Goal: Task Accomplishment & Management: Manage account settings

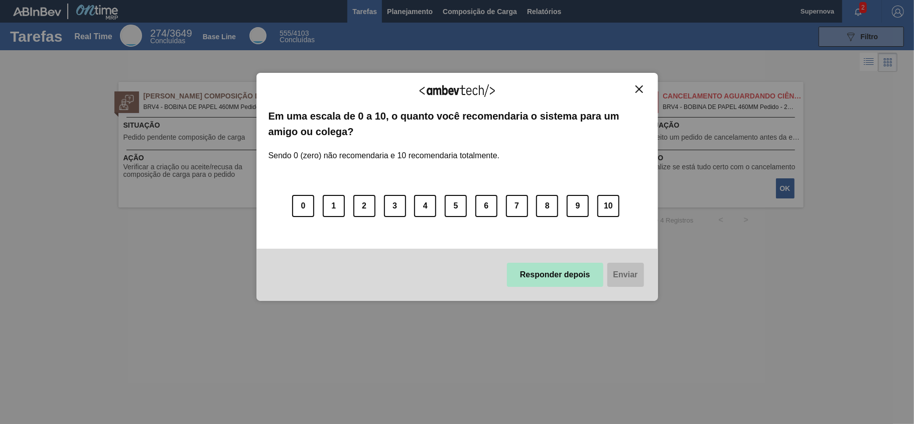
click at [585, 268] on button "Responder depois" at bounding box center [555, 274] width 96 height 24
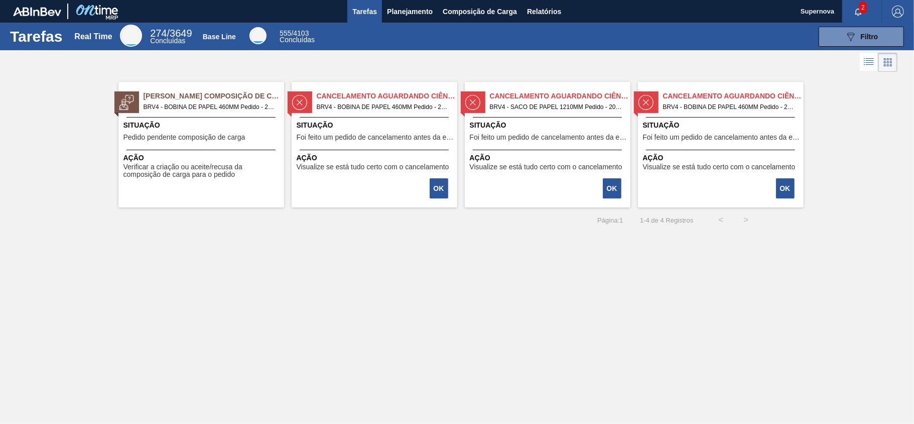
click at [204, 149] on div "[PERSON_NAME] Composição de Carga BRV4 - BOBINA DE PAPEL 460MM Pedido - 2032705…" at bounding box center [201, 144] width 166 height 125
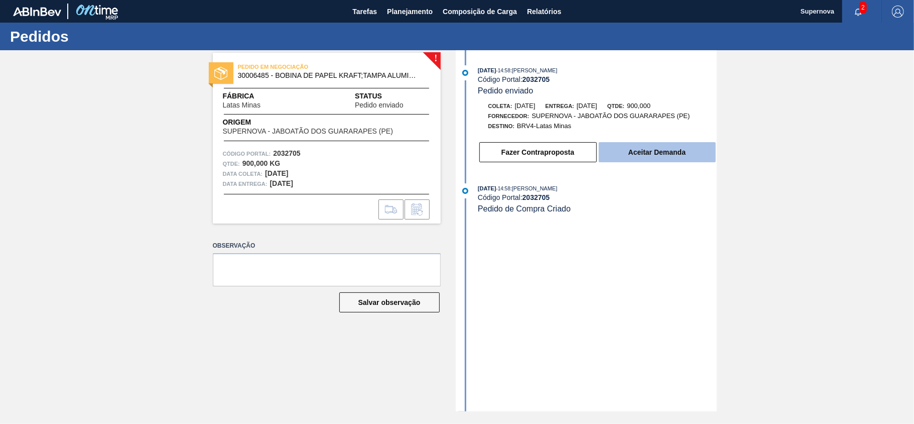
click at [689, 150] on button "Aceitar Demanda" at bounding box center [657, 152] width 117 height 20
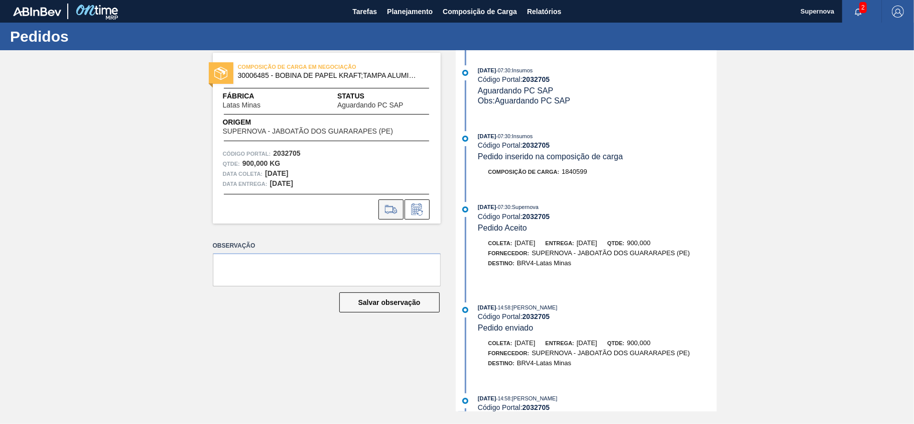
click at [388, 207] on icon at bounding box center [391, 209] width 16 height 12
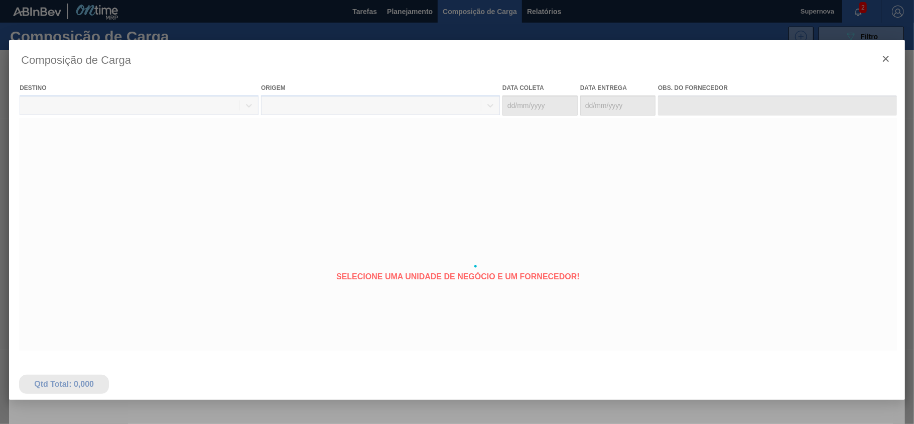
type coleta "[DATE]"
type entrega "[DATE]"
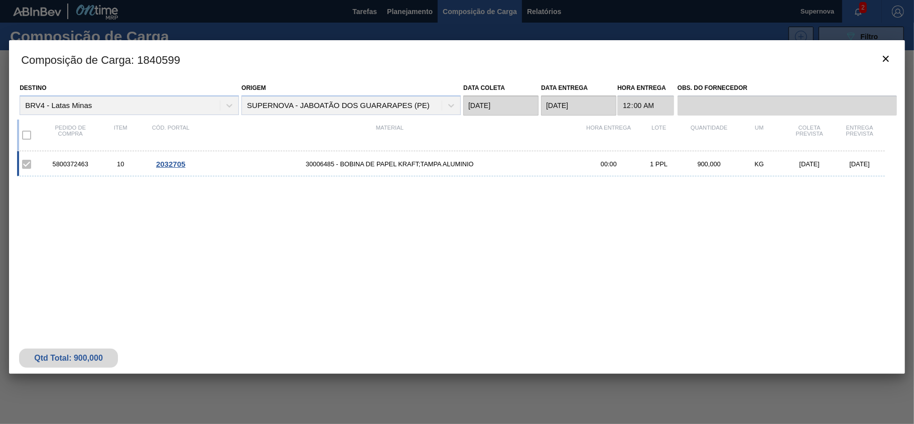
click at [25, 132] on label at bounding box center [26, 134] width 21 height 21
click at [887, 51] on button "botão de ícone" at bounding box center [886, 59] width 24 height 24
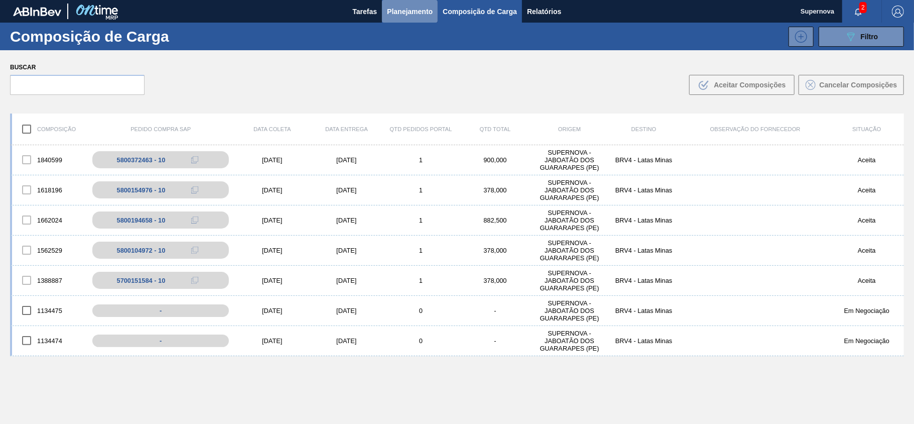
click at [402, 8] on span "Planejamento" at bounding box center [410, 12] width 46 height 12
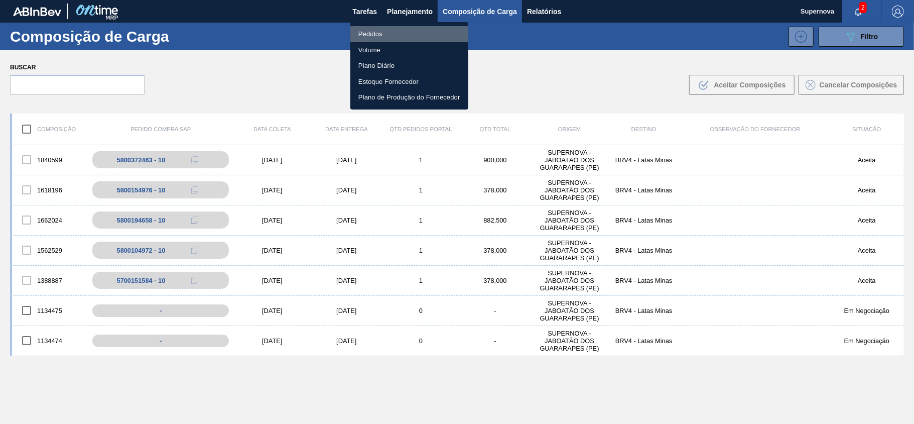
click at [375, 31] on li "Pedidos" at bounding box center [409, 34] width 118 height 16
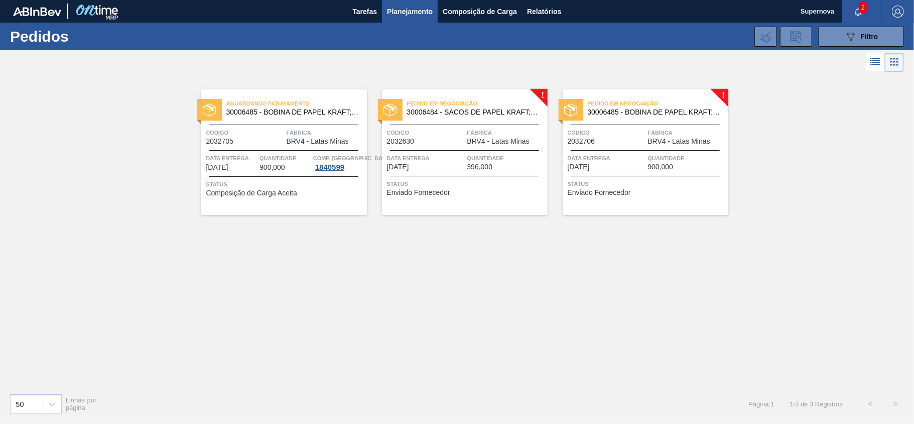
click at [709, 320] on div "Aguardando Faturamento 30006485 - BOBINA DE PAPEL KRAFT;TAMPA ALUMINIO Código 2…" at bounding box center [457, 229] width 914 height 311
